Goal: Task Accomplishment & Management: Use online tool/utility

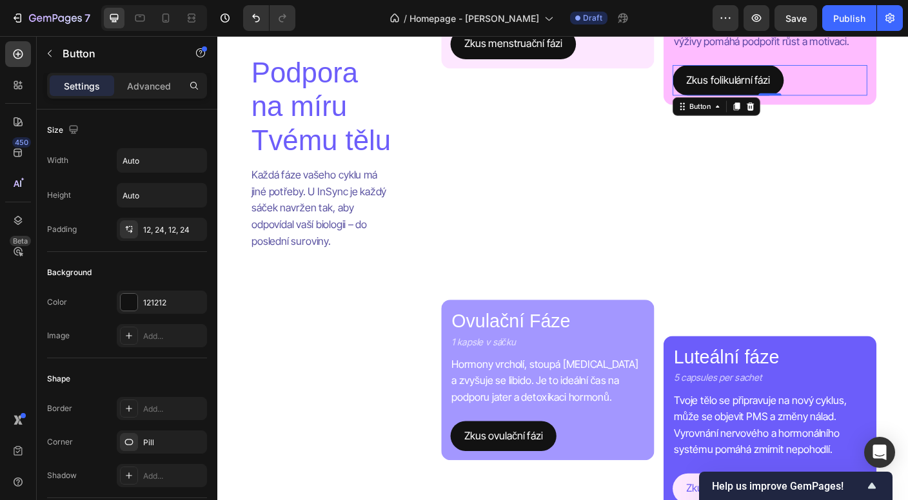
scroll to position [497, 0]
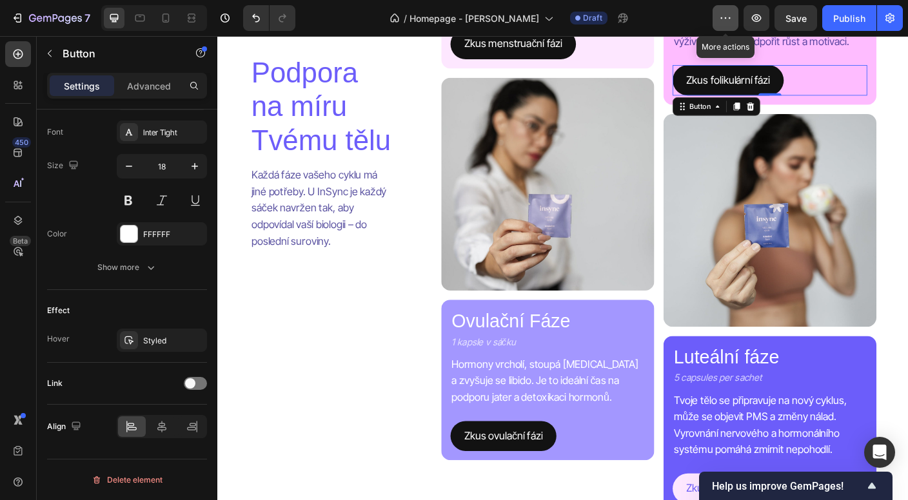
click at [722, 17] on icon "button" at bounding box center [722, 17] width 2 height 1
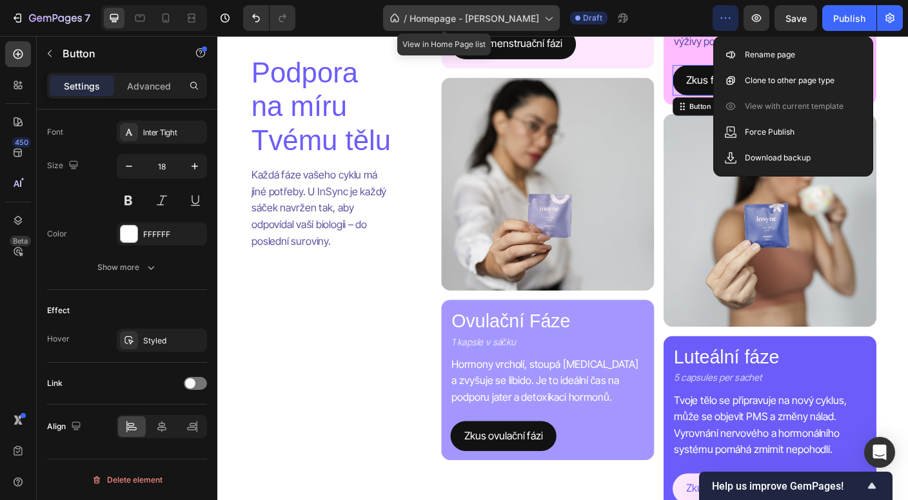
click at [542, 13] on icon at bounding box center [548, 18] width 13 height 13
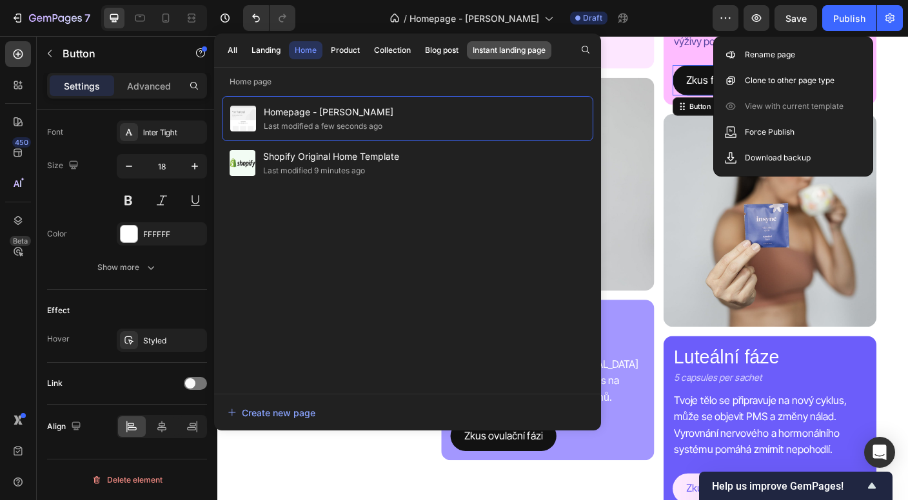
click at [525, 46] on div "Instant landing page" at bounding box center [509, 50] width 73 height 12
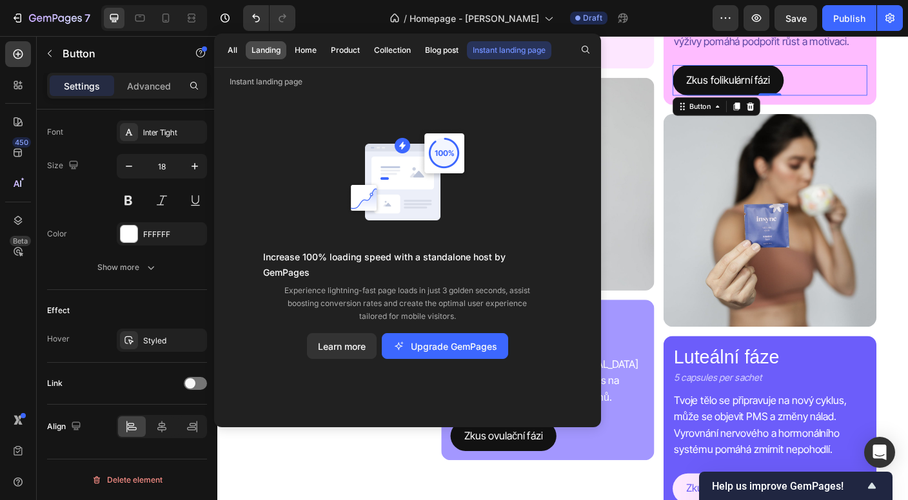
click at [273, 52] on div "Landing" at bounding box center [265, 50] width 29 height 12
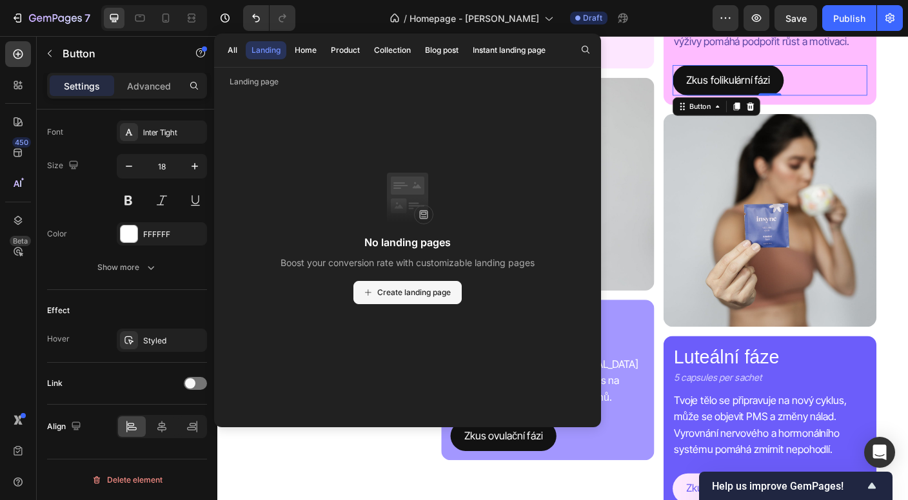
click at [438, 293] on span "Create landing page" at bounding box center [414, 293] width 74 height 12
click at [368, 115] on div "No landing pages Boost your conversion rate with customizable landing pages Cre…" at bounding box center [407, 238] width 371 height 285
click at [494, 15] on span "Homepage - Kate" at bounding box center [474, 19] width 130 height 14
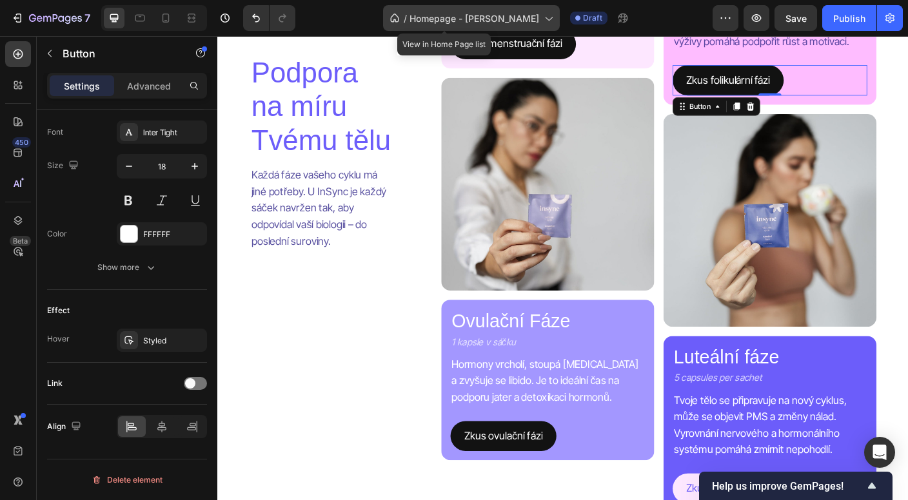
click at [494, 15] on span "Homepage - Kate" at bounding box center [474, 19] width 130 height 14
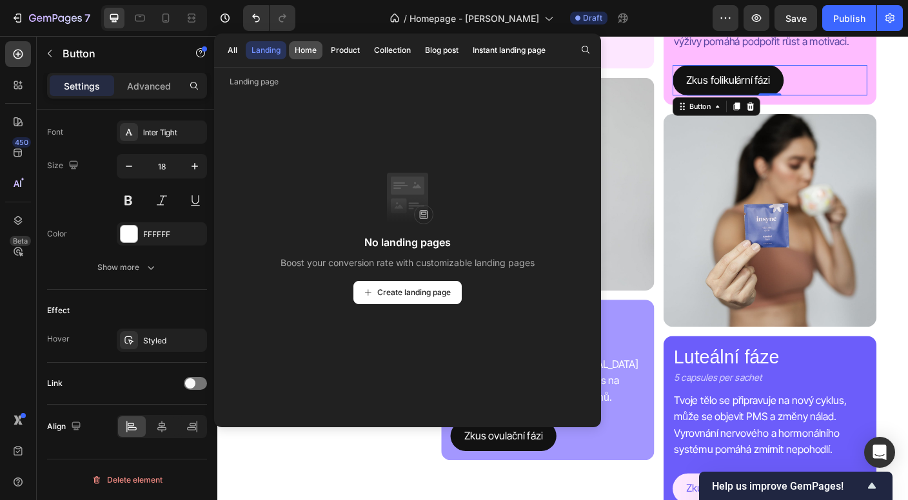
click at [315, 52] on div "Home" at bounding box center [306, 50] width 22 height 12
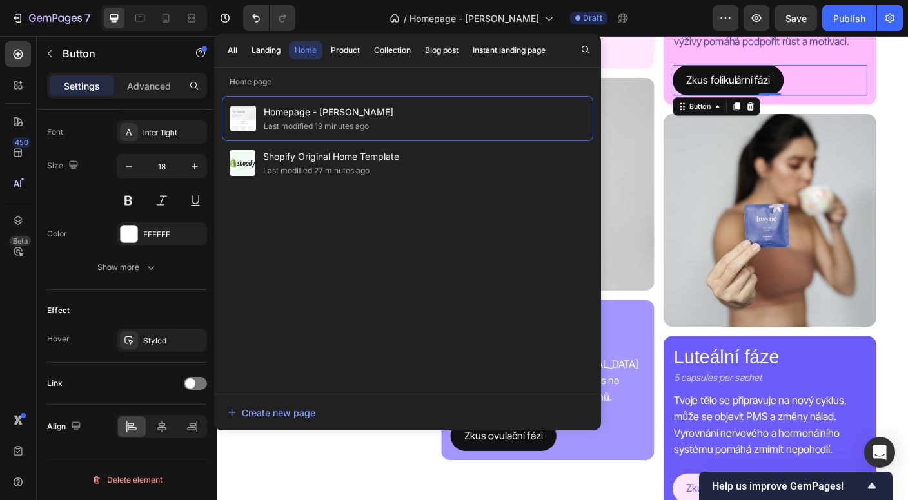
click at [627, 32] on div "7 / Homepage - Kate Draft Preview Save Publish" at bounding box center [454, 18] width 908 height 37
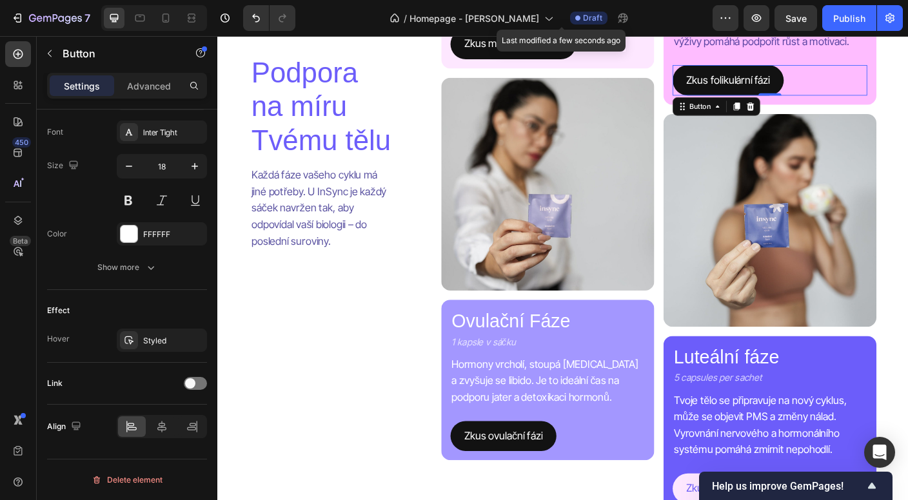
click at [583, 20] on span "Draft" at bounding box center [592, 18] width 19 height 12
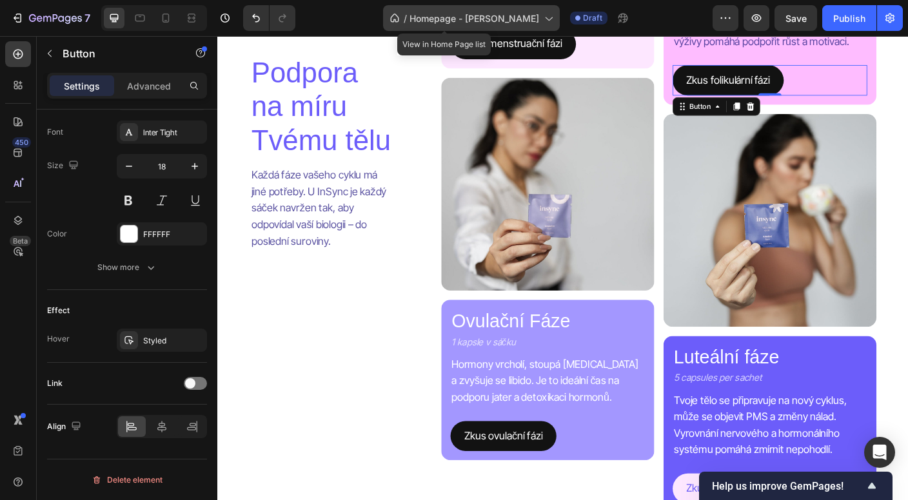
click at [542, 23] on icon at bounding box center [548, 18] width 13 height 13
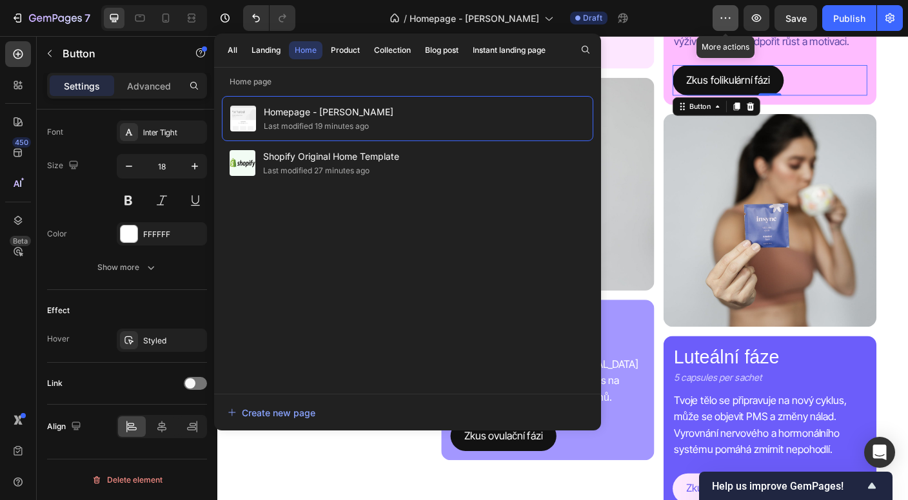
click at [731, 25] on button "button" at bounding box center [725, 18] width 26 height 26
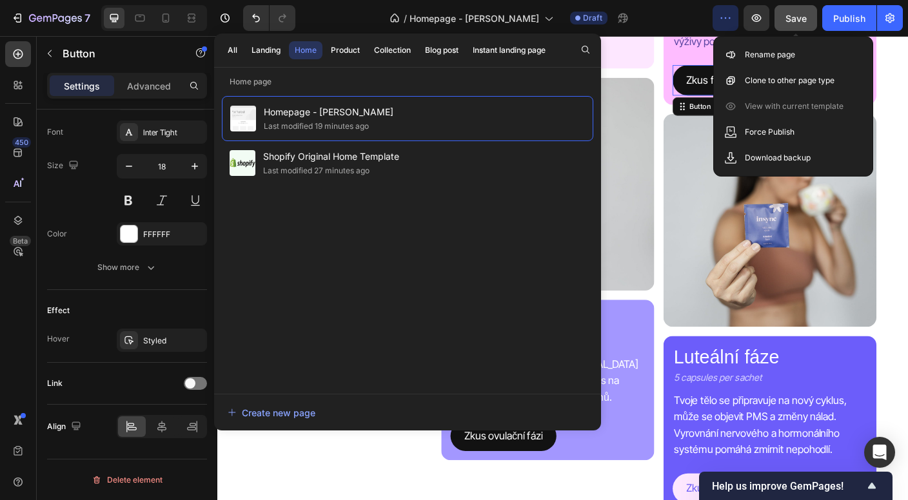
click at [791, 28] on button "Save" at bounding box center [795, 18] width 43 height 26
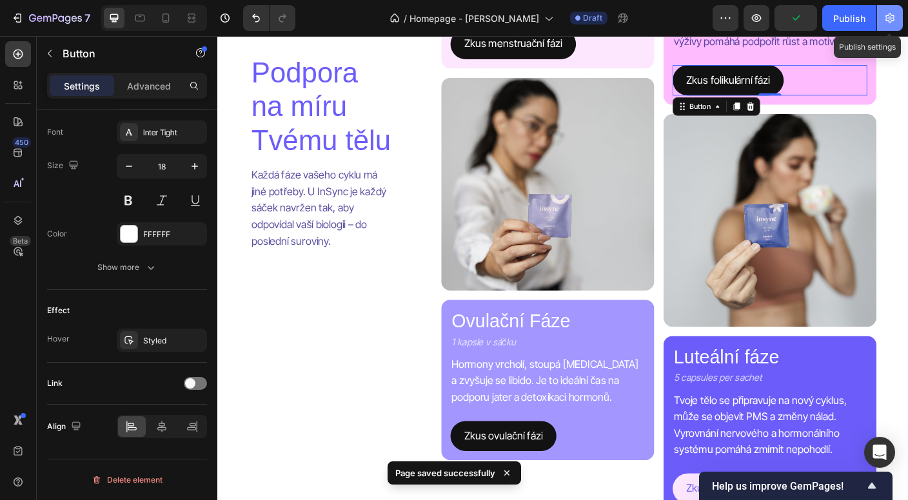
click at [889, 17] on icon "button" at bounding box center [890, 18] width 3 height 3
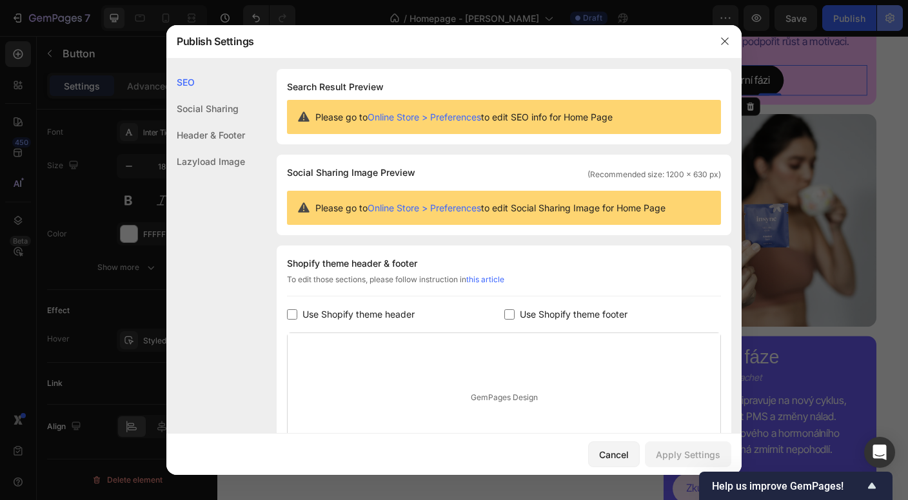
click at [889, 17] on div at bounding box center [454, 250] width 908 height 500
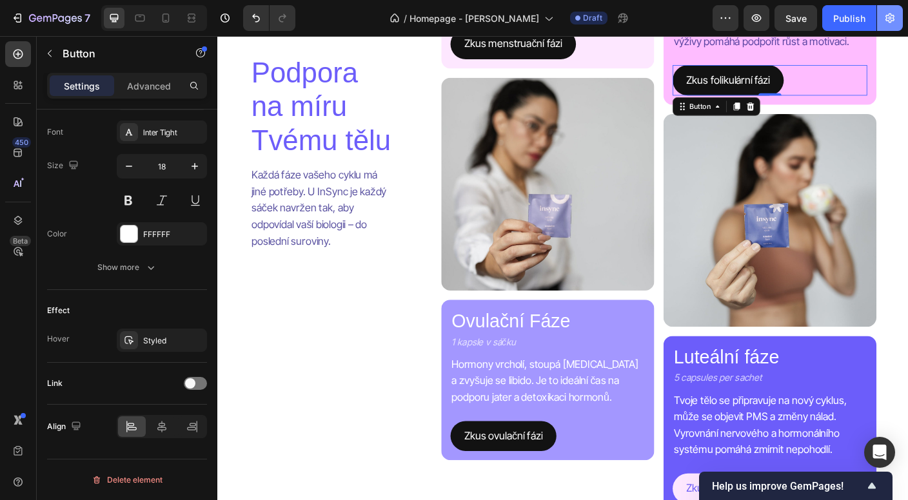
click at [889, 17] on icon "button" at bounding box center [890, 18] width 3 height 3
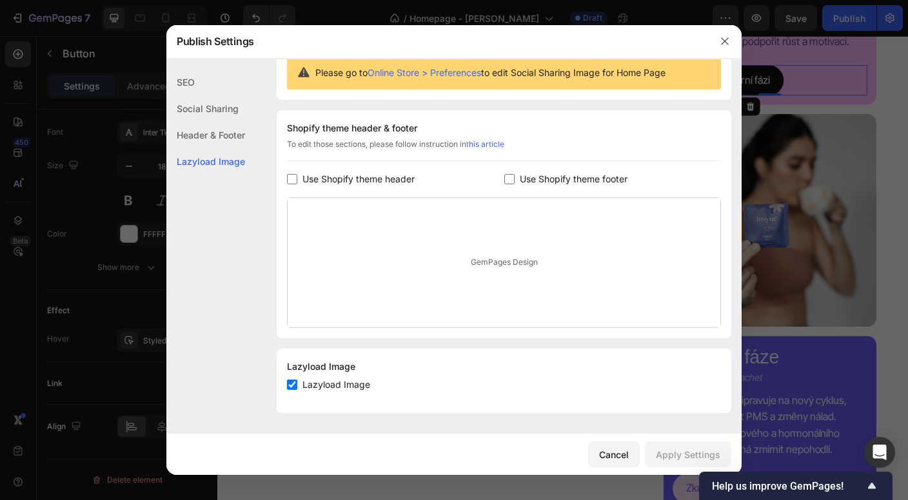
scroll to position [135, 0]
click at [791, 263] on div at bounding box center [454, 250] width 908 height 500
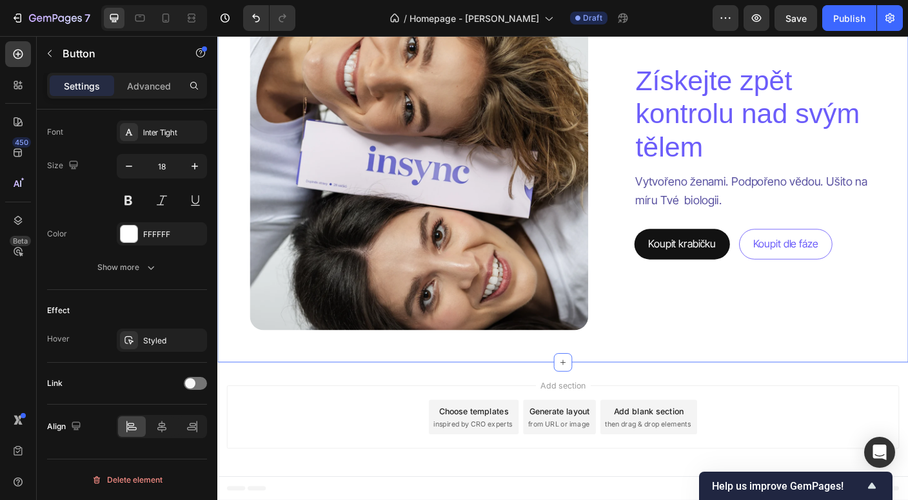
scroll to position [3428, 0]
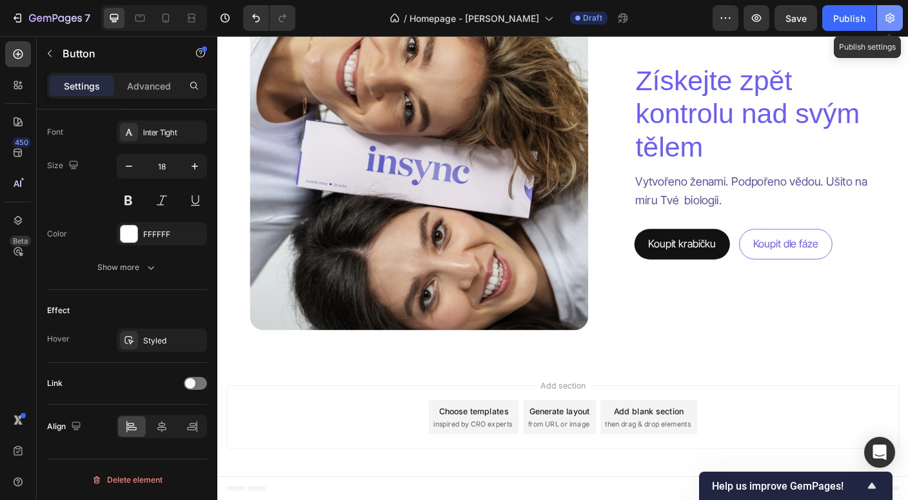
click at [896, 13] on icon "button" at bounding box center [889, 18] width 13 height 13
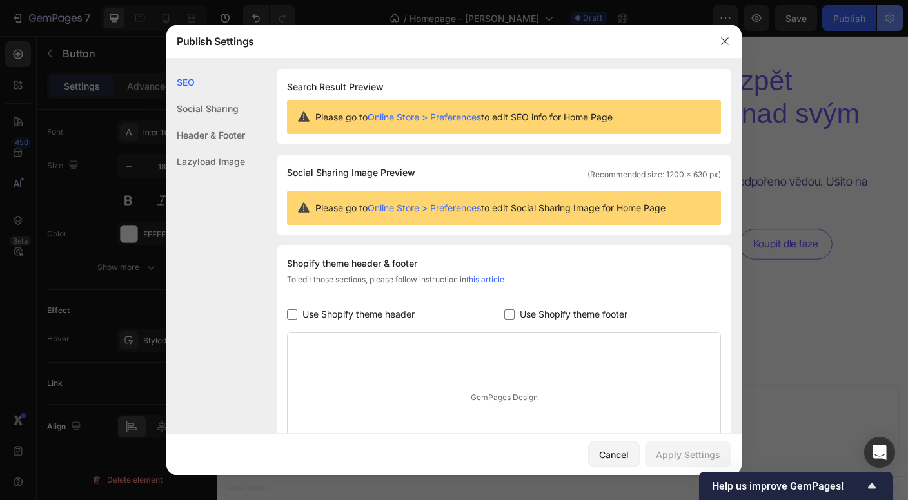
click at [896, 13] on div at bounding box center [454, 250] width 908 height 500
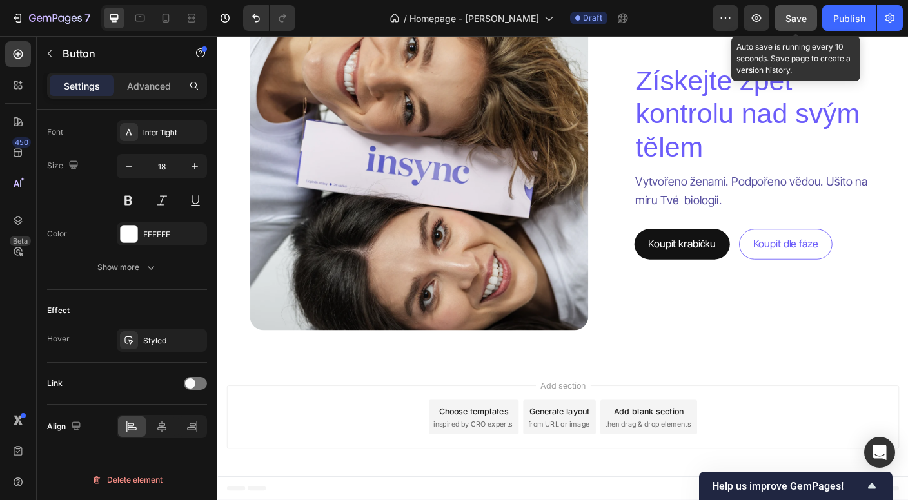
click at [807, 13] on span "Save" at bounding box center [795, 18] width 21 height 11
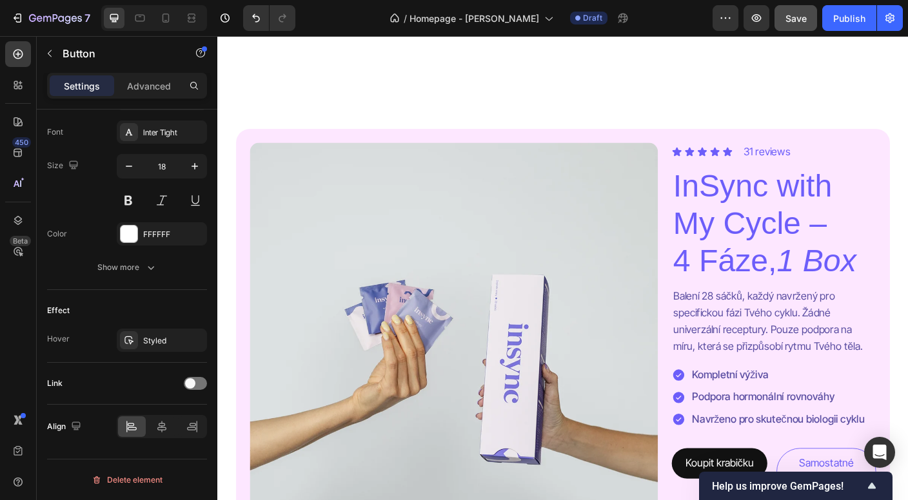
scroll to position [512, 0]
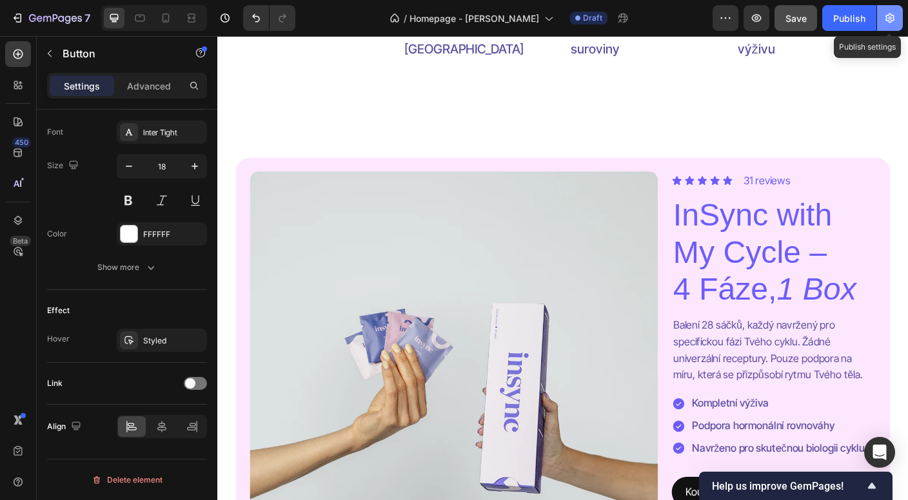
click at [897, 27] on button "button" at bounding box center [890, 18] width 26 height 26
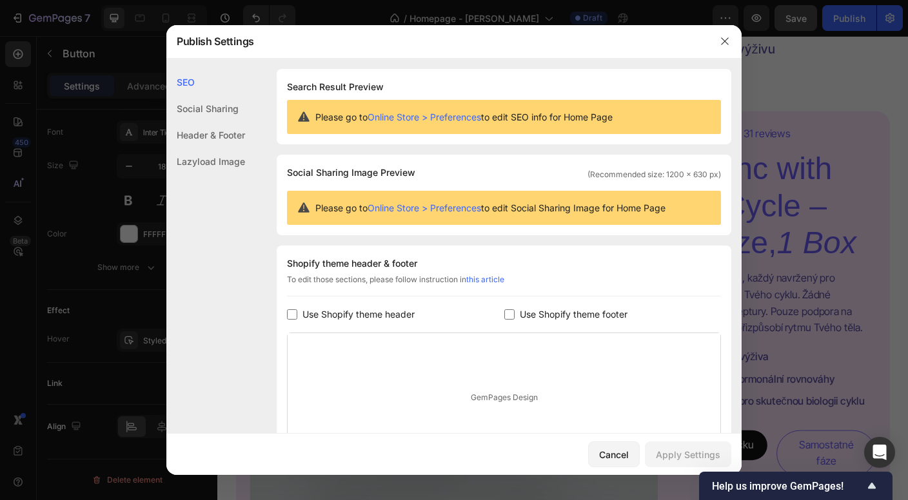
click at [215, 103] on div "Social Sharing" at bounding box center [205, 108] width 79 height 26
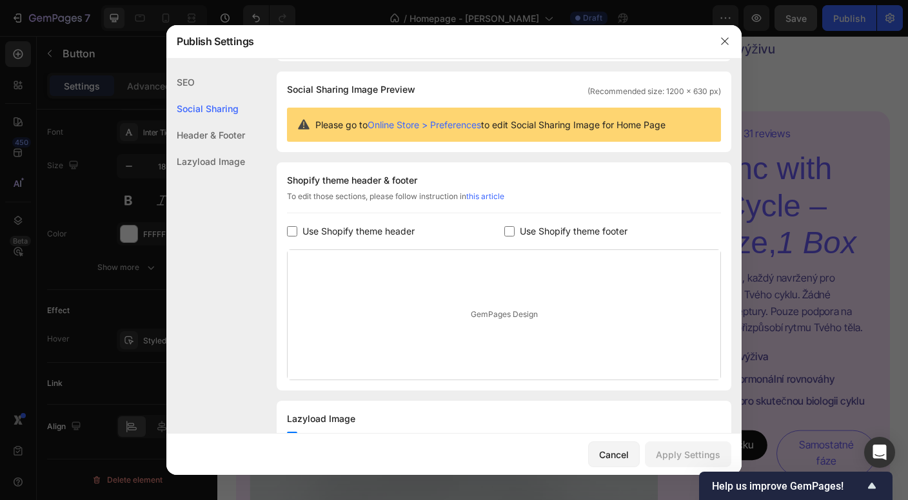
click at [221, 132] on div "Header & Footer" at bounding box center [205, 135] width 79 height 26
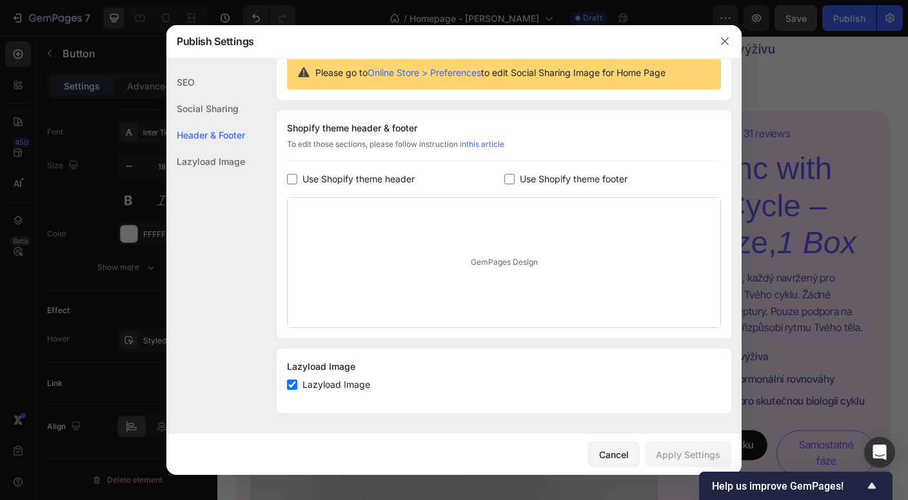
click at [223, 137] on div "Header & Footer" at bounding box center [205, 135] width 79 height 26
click at [225, 162] on div "Lazyload Image" at bounding box center [205, 161] width 79 height 26
click at [221, 136] on div "Header & Footer" at bounding box center [205, 135] width 79 height 26
click at [221, 108] on div "Social Sharing" at bounding box center [205, 108] width 79 height 26
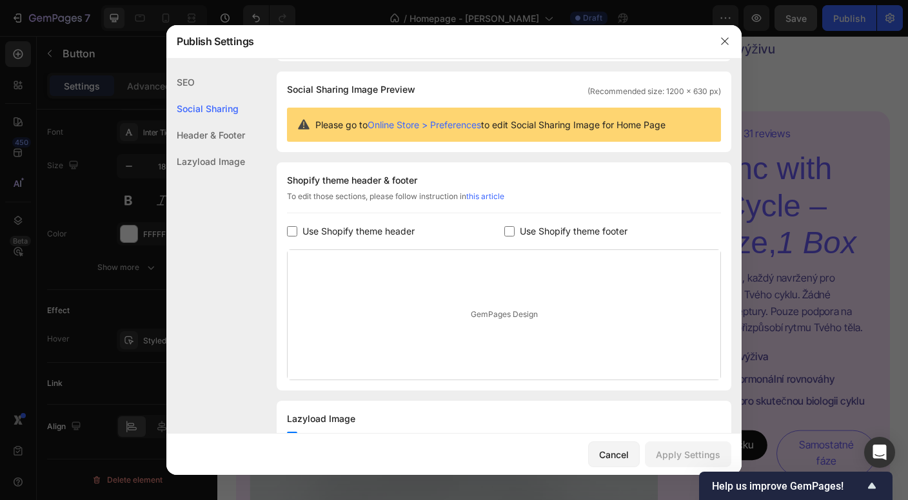
click at [217, 84] on div "SEO" at bounding box center [205, 82] width 79 height 26
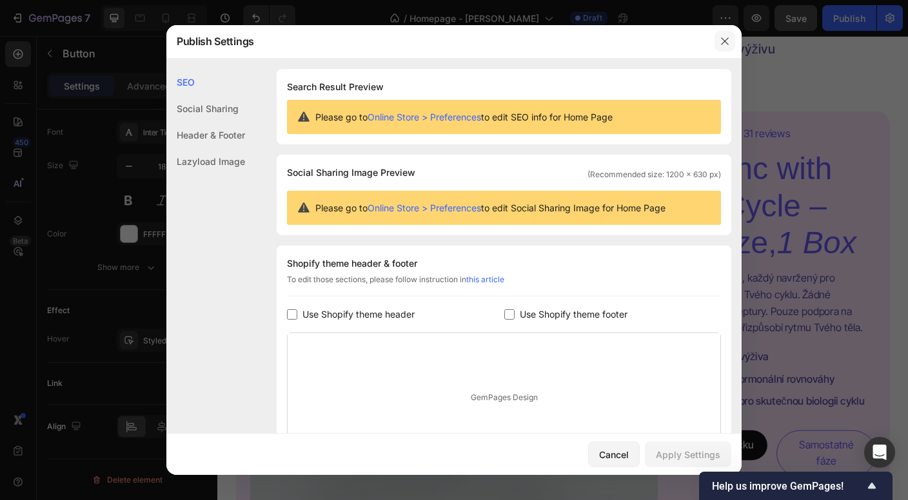
click at [724, 46] on icon "button" at bounding box center [725, 41] width 10 height 10
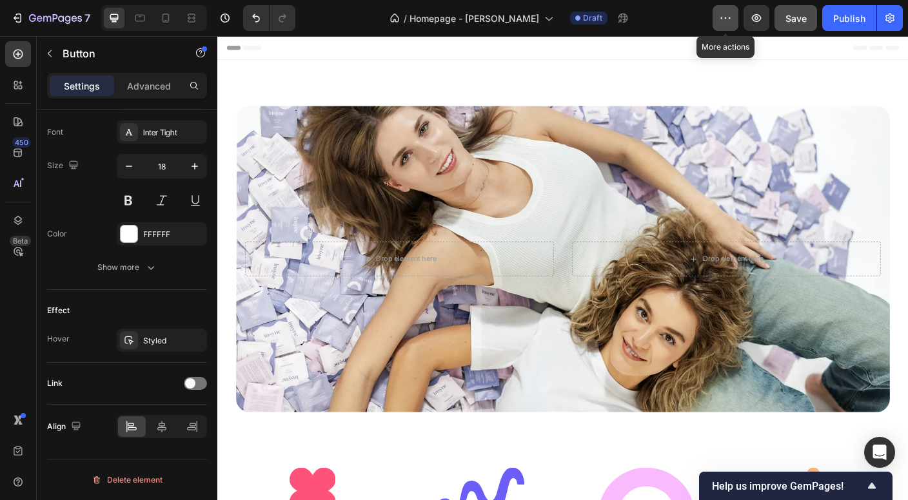
click at [729, 20] on icon "button" at bounding box center [725, 18] width 13 height 13
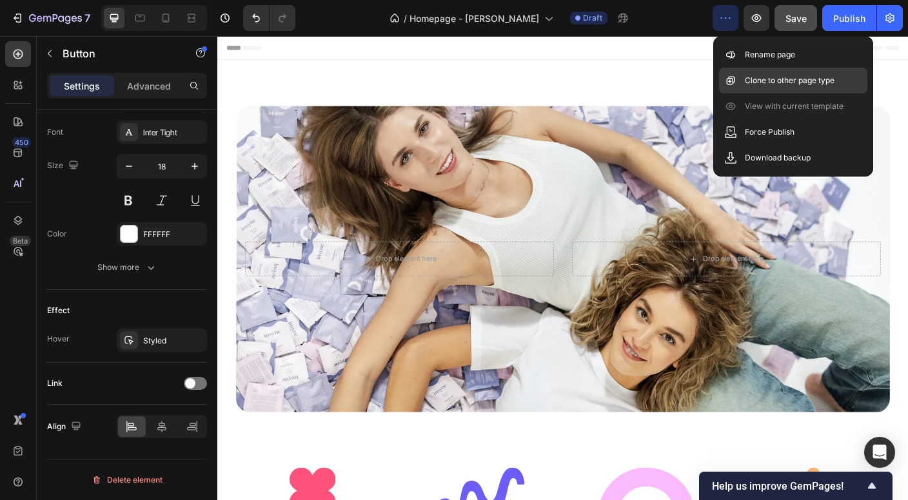
click at [747, 86] on p "Clone to other page type" at bounding box center [790, 80] width 90 height 13
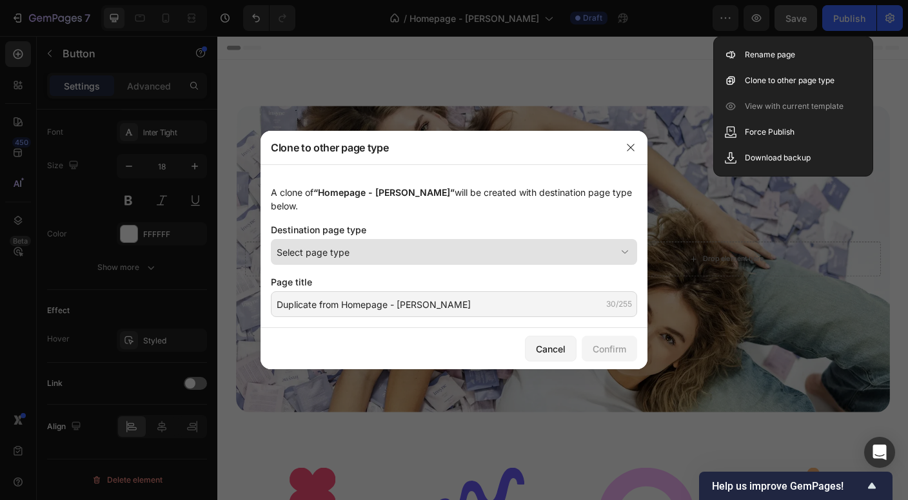
click at [545, 246] on div "Select page type" at bounding box center [446, 253] width 339 height 14
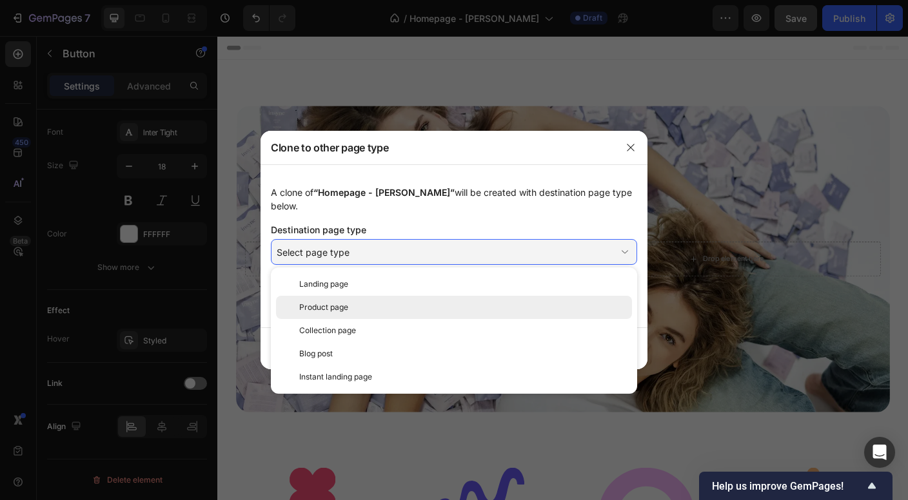
click at [539, 302] on div "Product page" at bounding box center [463, 308] width 328 height 12
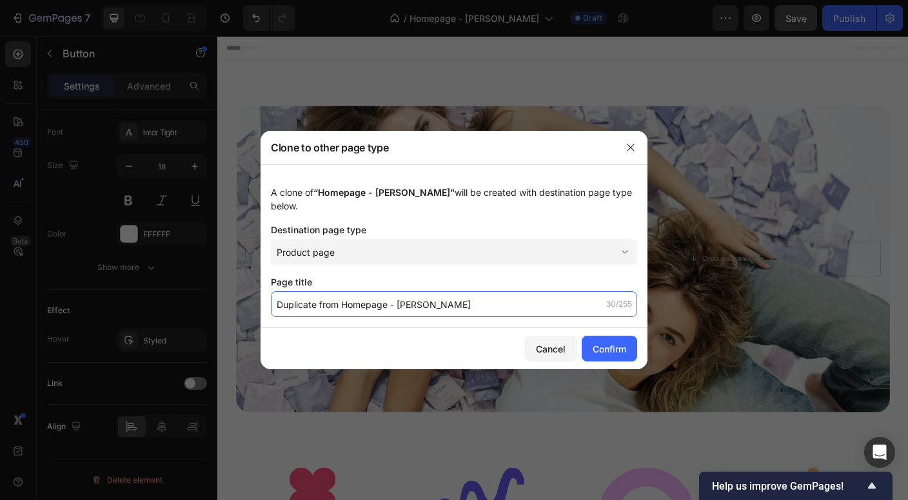
click at [537, 304] on input "Duplicate from Homepage - Kate" at bounding box center [454, 304] width 366 height 26
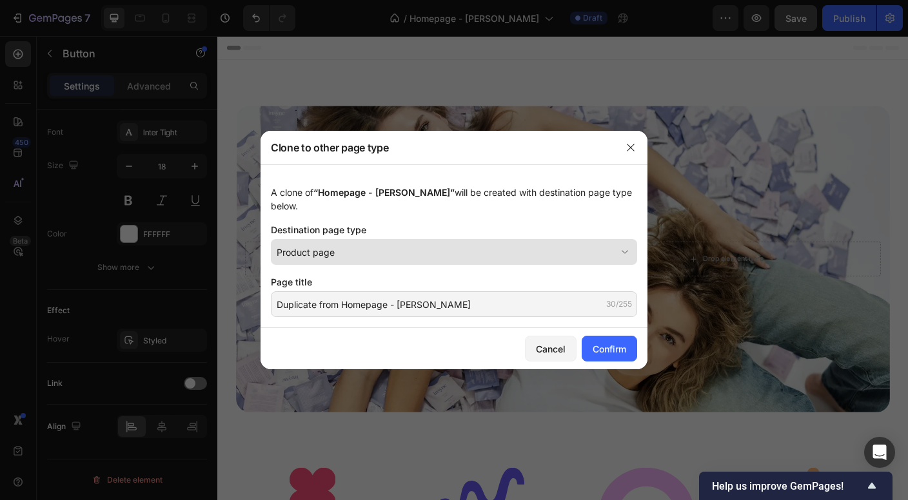
click at [493, 246] on div "Product page" at bounding box center [446, 253] width 339 height 14
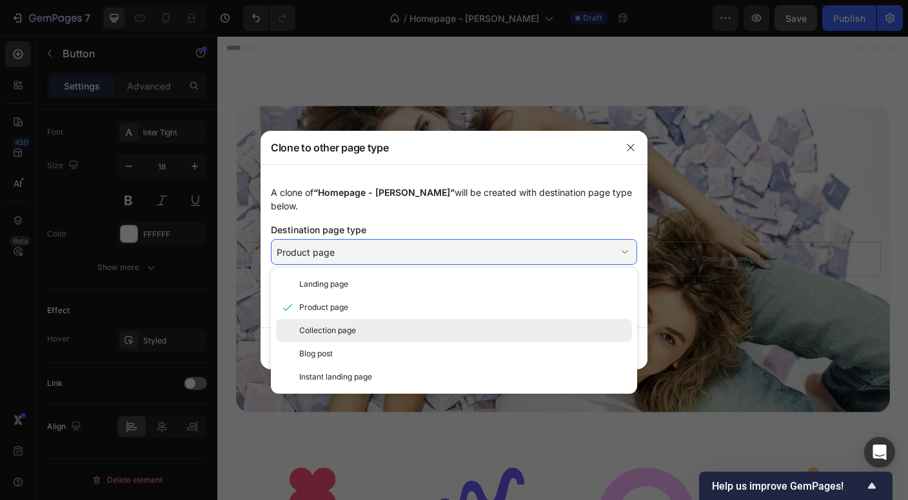
click at [480, 325] on div "Collection page" at bounding box center [463, 331] width 328 height 12
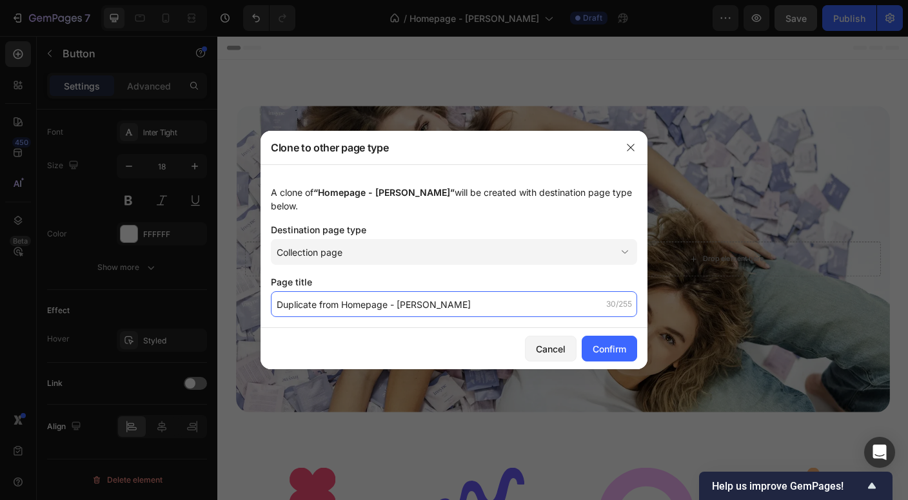
click at [479, 291] on input "Duplicate from Homepage - Kate" at bounding box center [454, 304] width 366 height 26
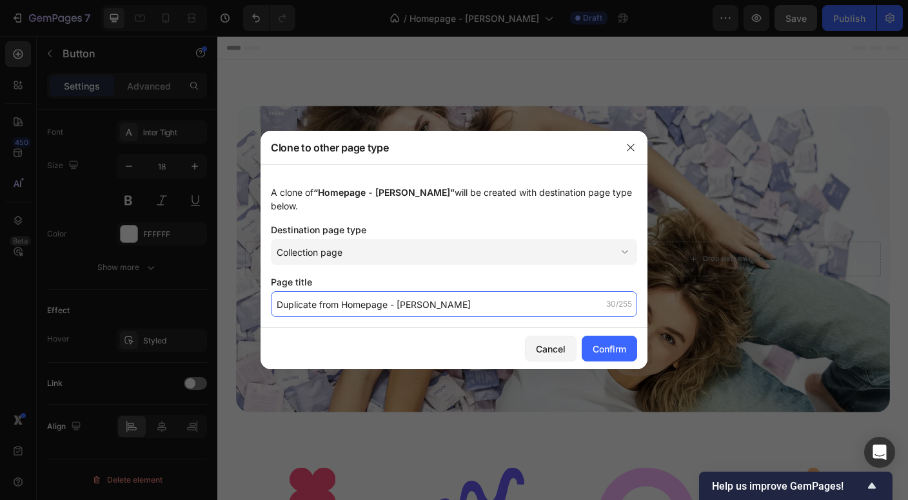
drag, startPoint x: 479, startPoint y: 291, endPoint x: 482, endPoint y: 299, distance: 8.2
click at [482, 299] on input "Duplicate from Homepage - Kate" at bounding box center [454, 304] width 366 height 26
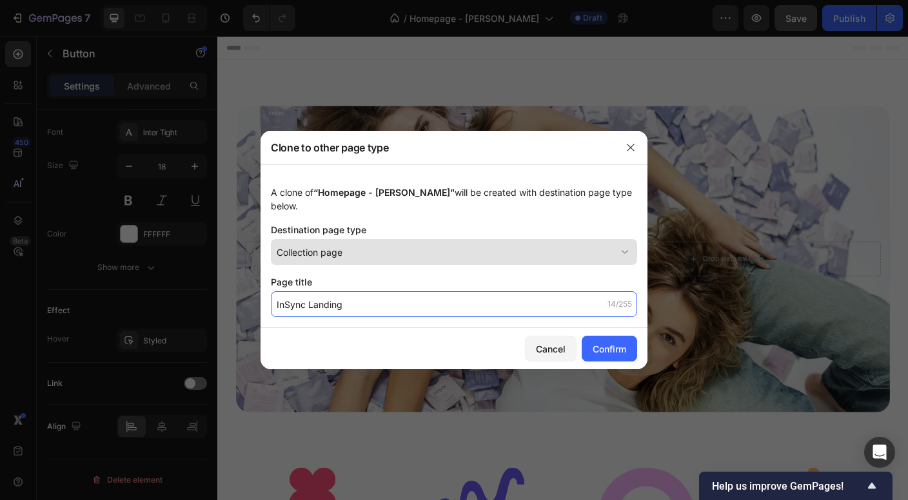
type input "InSync Landing"
click at [420, 246] on div "Collection page" at bounding box center [446, 253] width 339 height 14
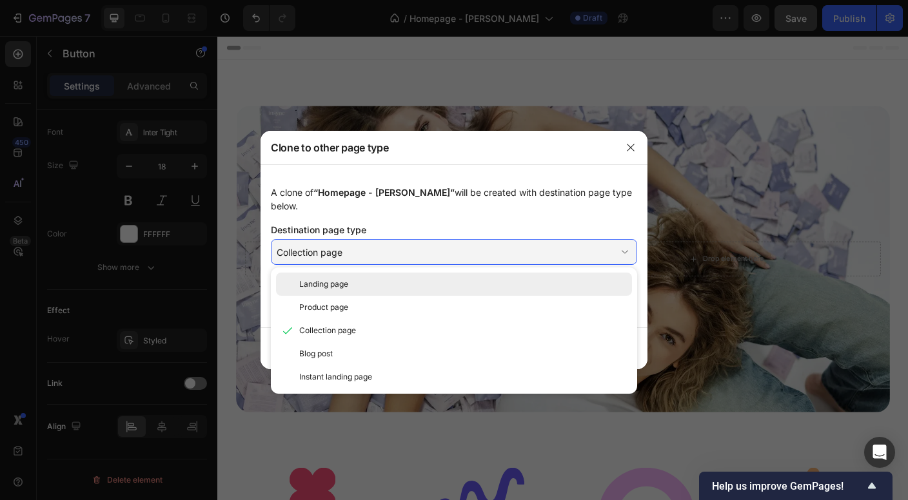
click at [408, 282] on div "Landing page" at bounding box center [463, 285] width 328 height 12
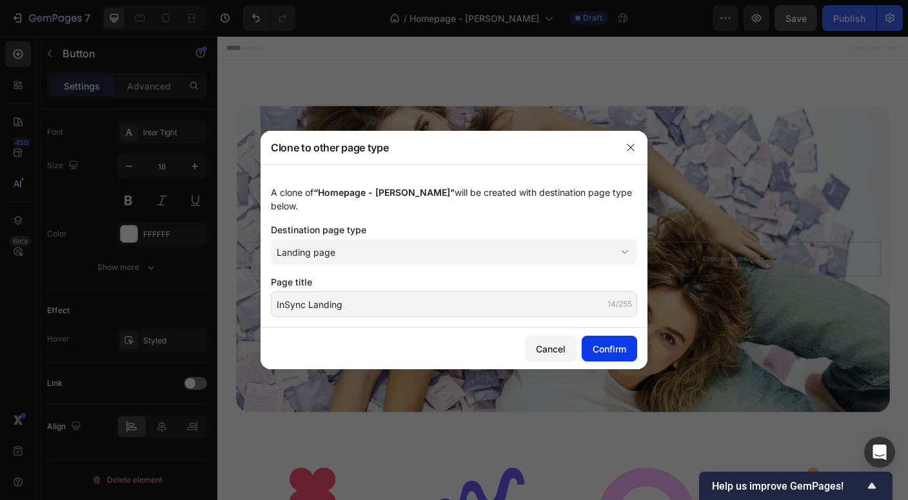
click at [618, 336] on button "Confirm" at bounding box center [609, 349] width 55 height 26
